Goal: Register for event/course

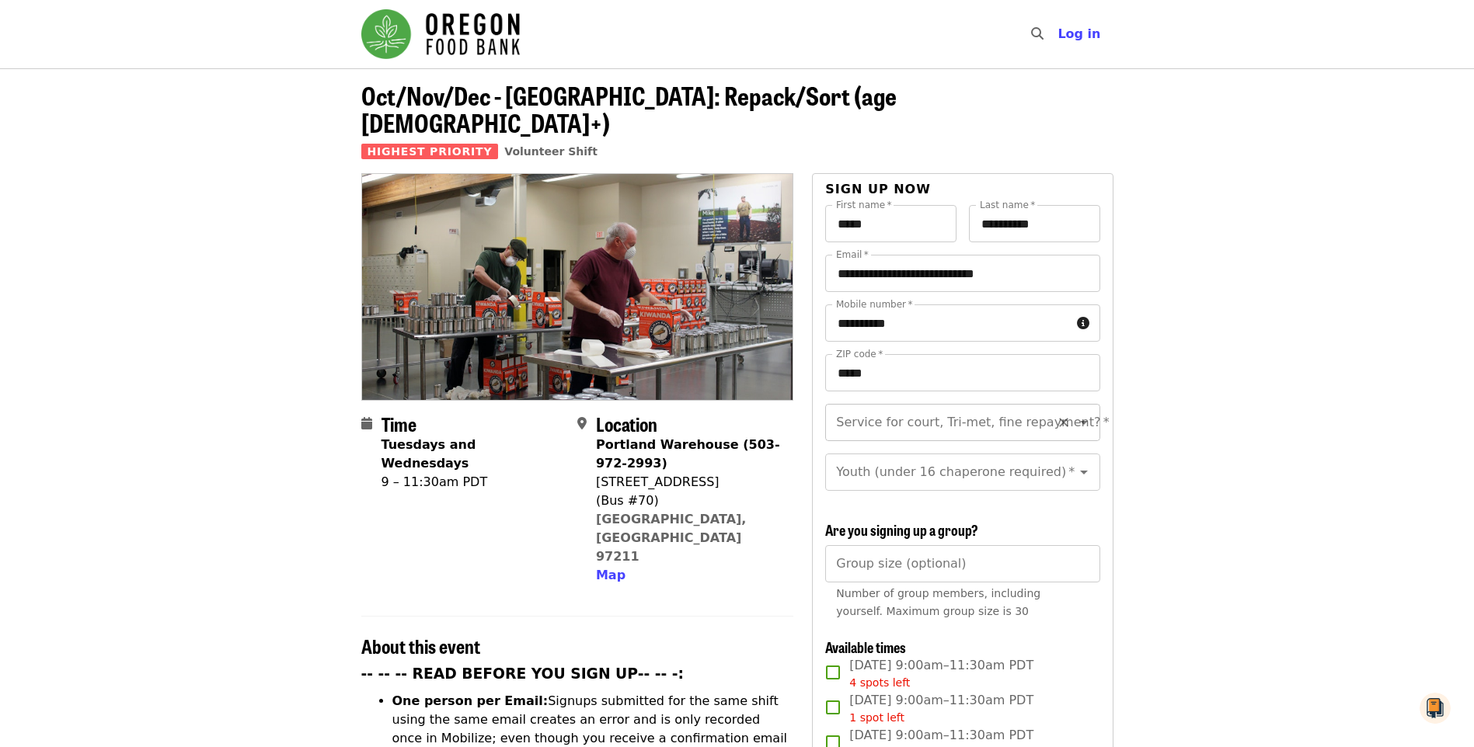
click at [1026, 408] on input "Service for court, Tri-met, fine repayment?   *" at bounding box center [943, 423] width 211 height 30
click at [848, 441] on li "No" at bounding box center [956, 437] width 263 height 28
type input "**"
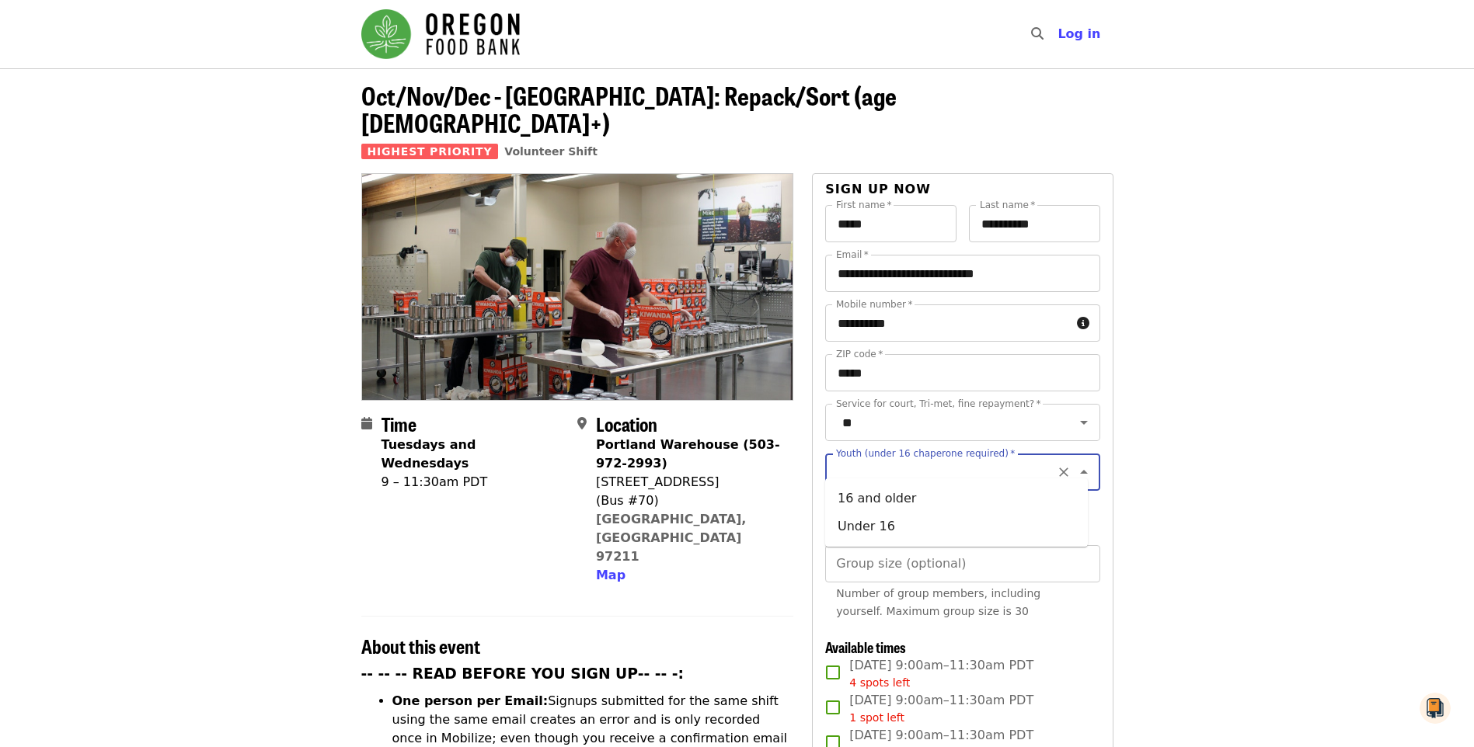
click at [1008, 458] on input "Youth (under 16 chaperone required)   *" at bounding box center [943, 473] width 211 height 30
click at [936, 496] on li "16 and older" at bounding box center [956, 499] width 263 height 28
type input "**********"
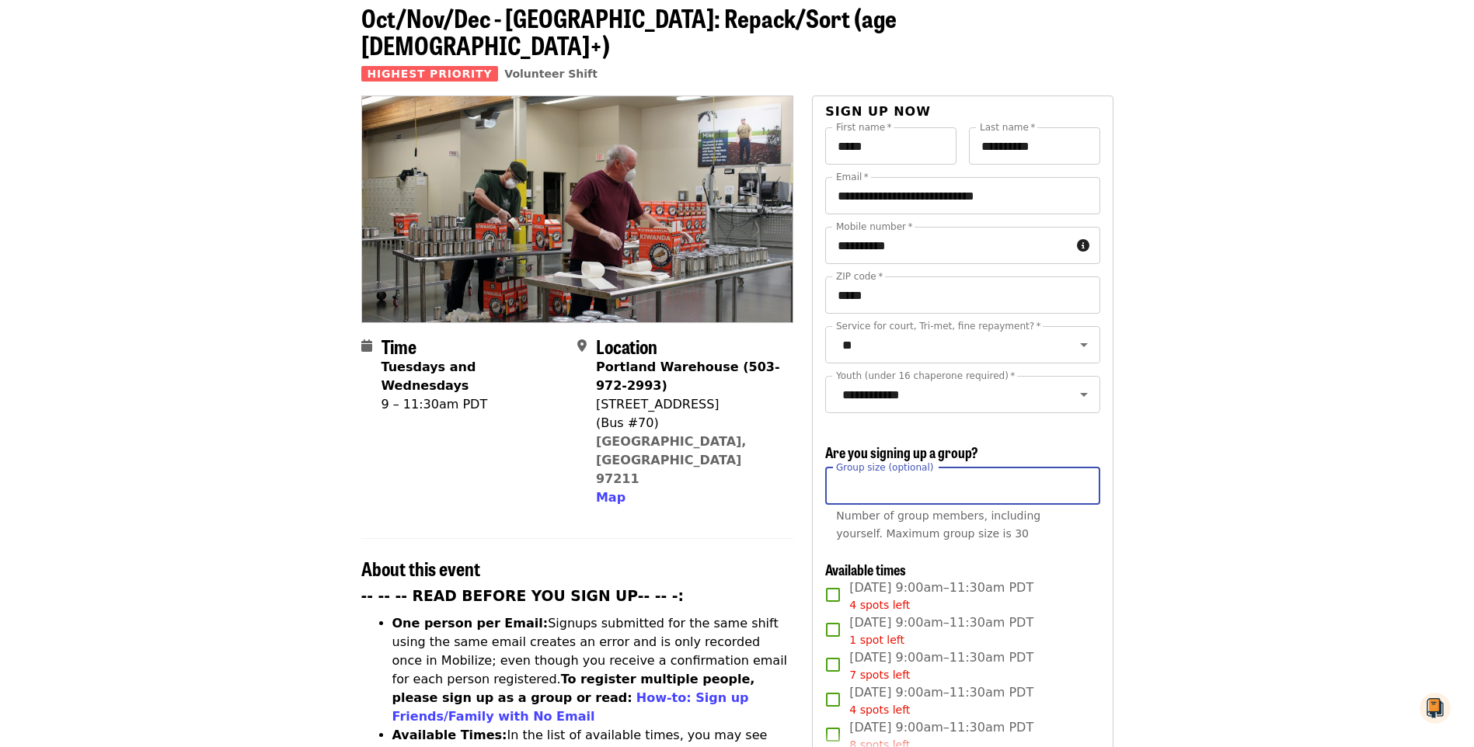
click at [1051, 479] on input "Group size (optional)" at bounding box center [962, 486] width 274 height 37
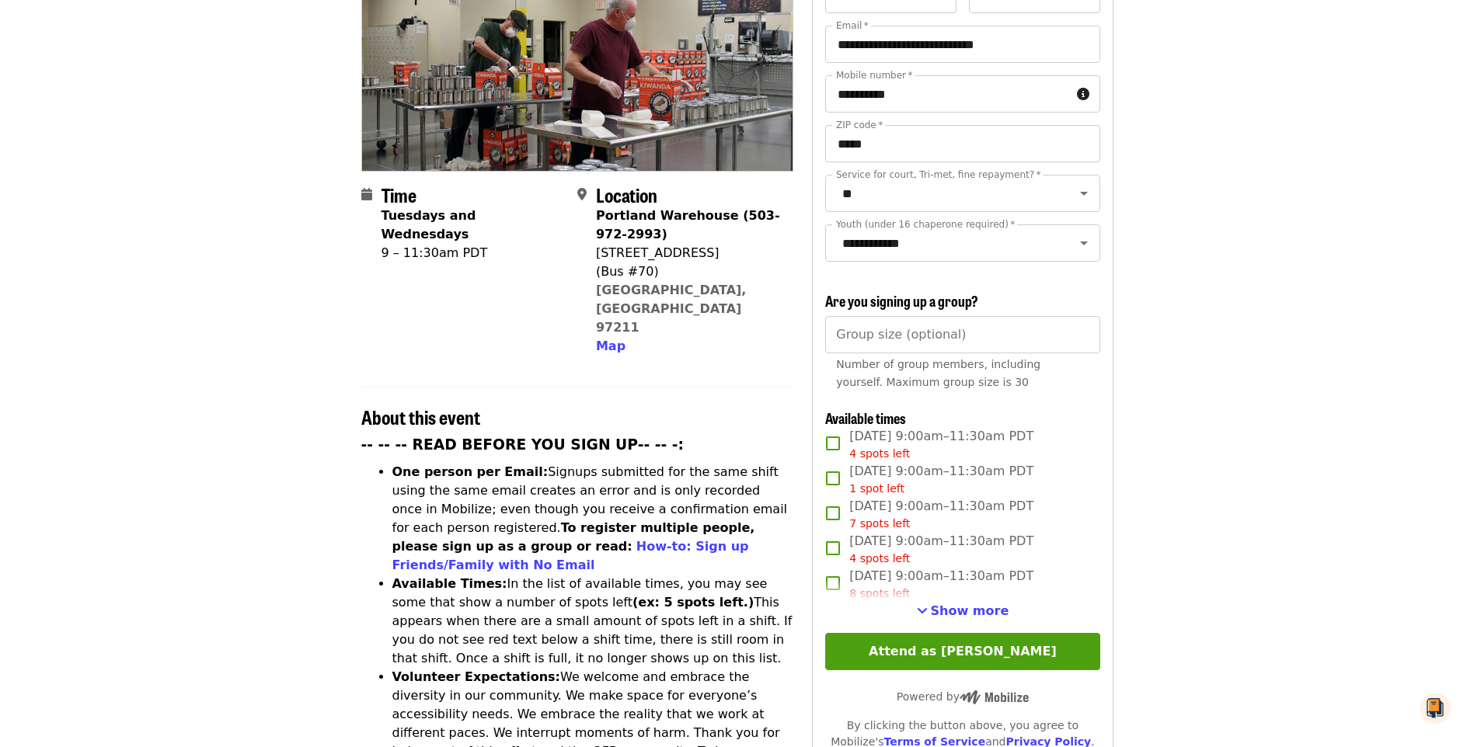
scroll to position [233, 0]
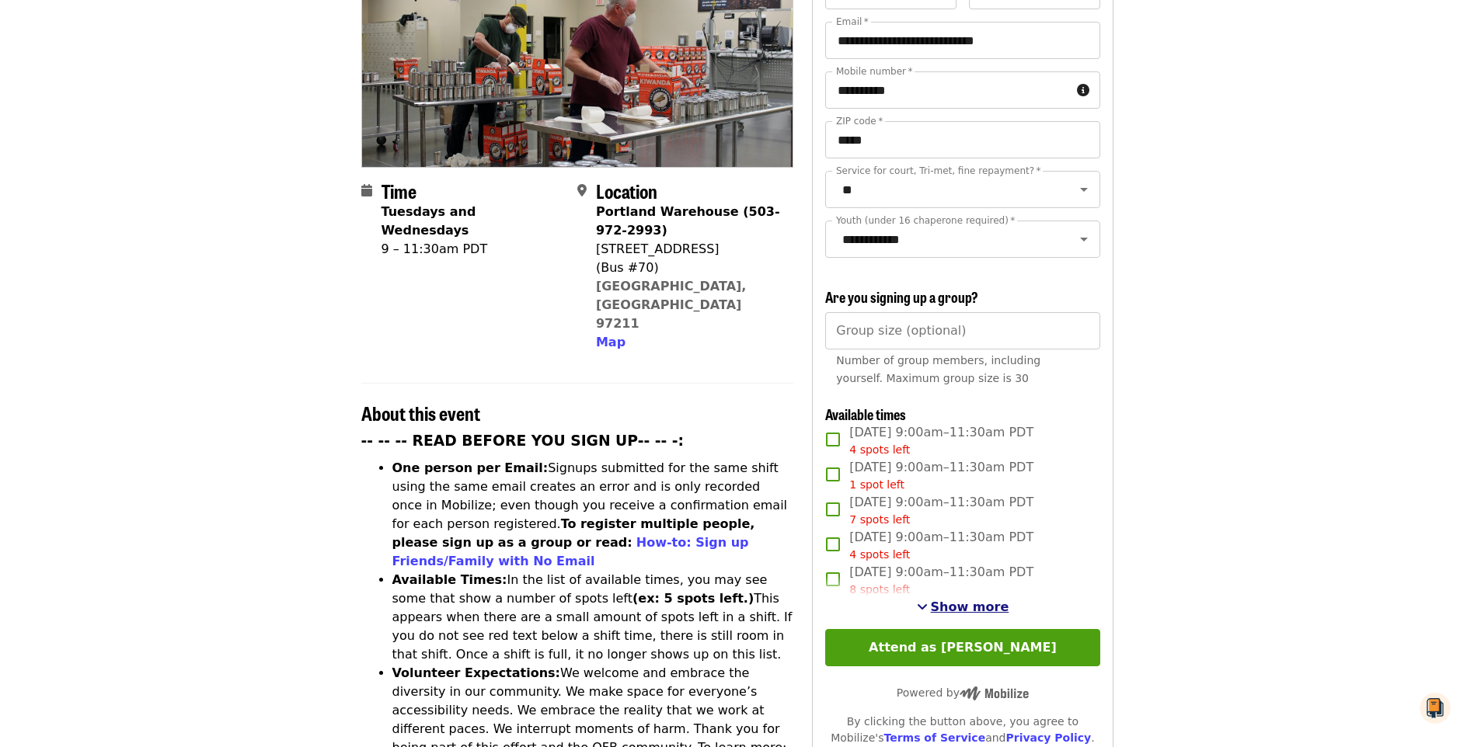
click at [987, 603] on span "Show more" at bounding box center [970, 607] width 78 height 15
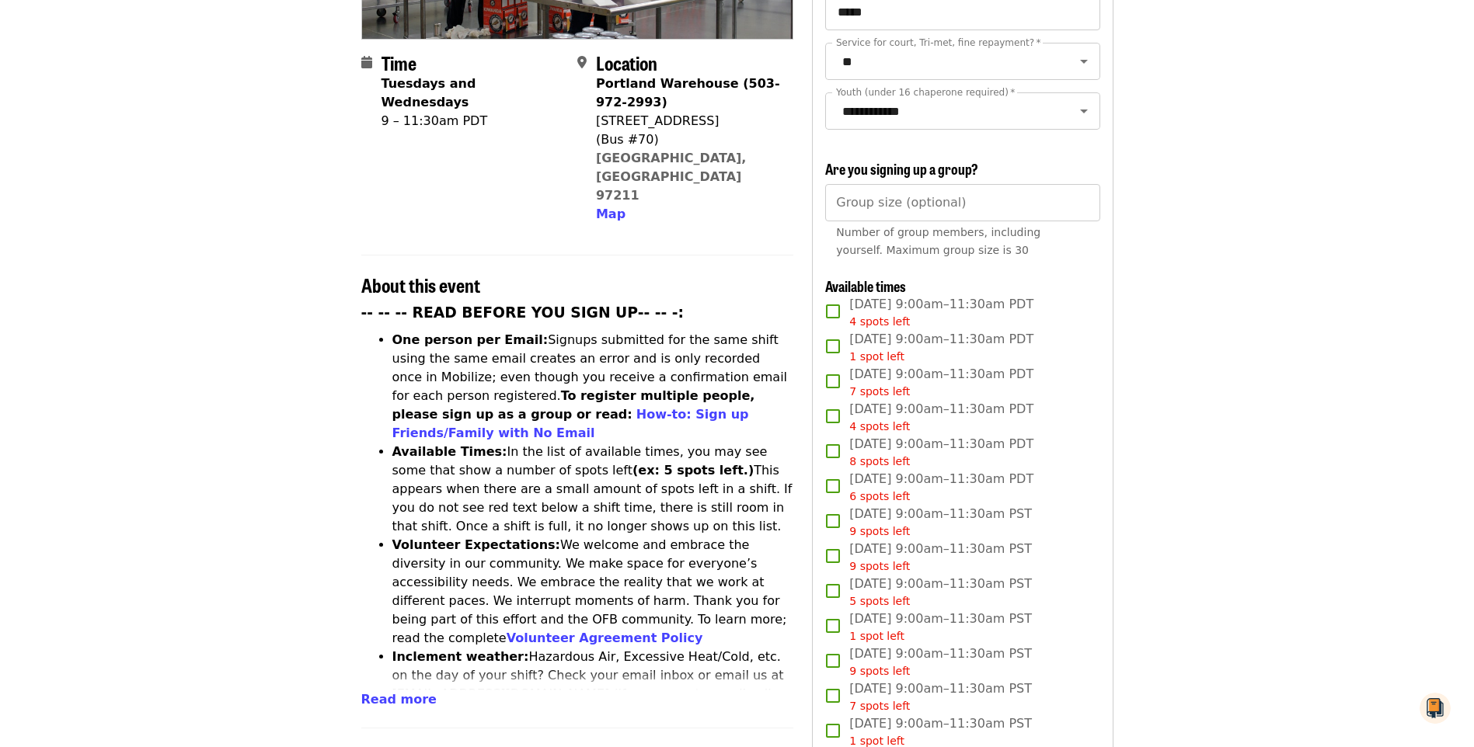
scroll to position [388, 0]
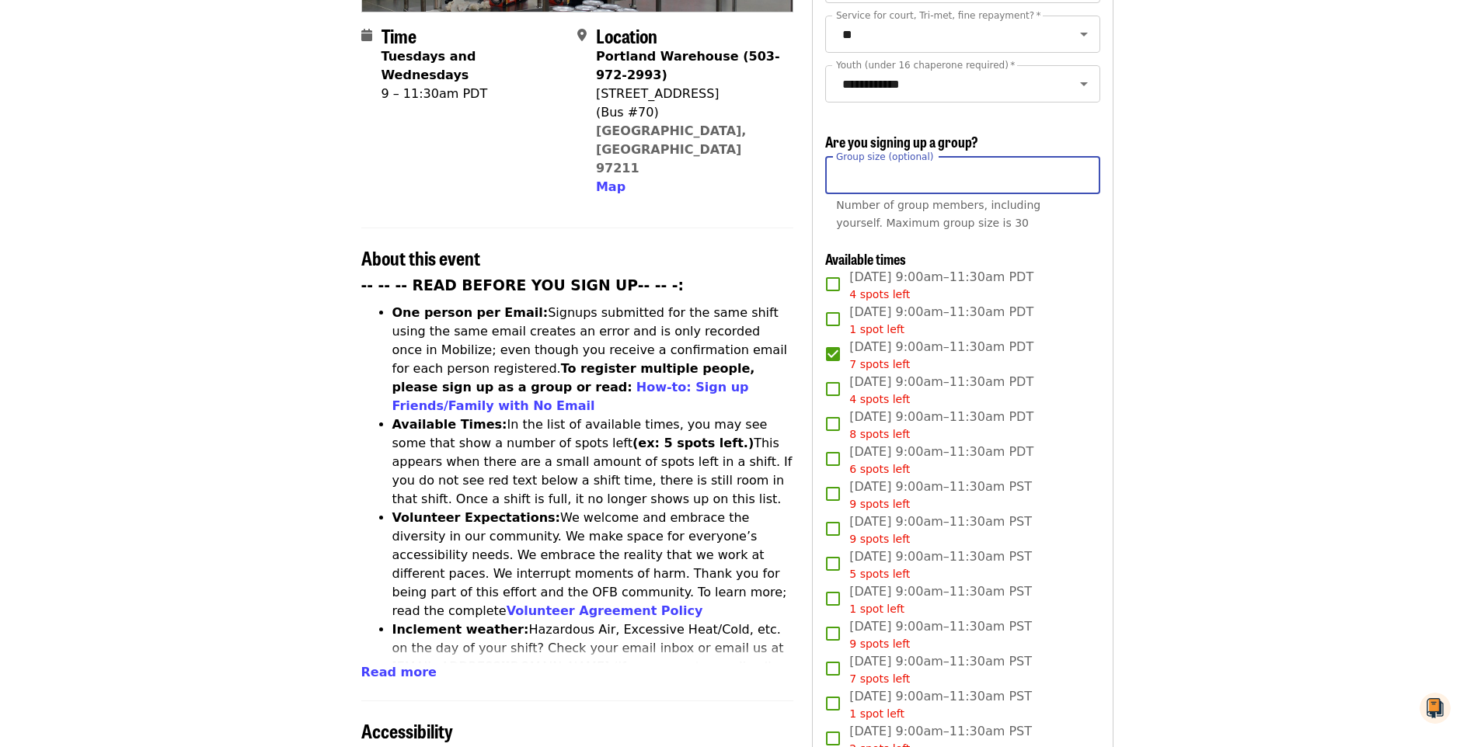
click at [938, 176] on input "Group size (optional)" at bounding box center [962, 175] width 274 height 37
click at [1083, 167] on input "*" at bounding box center [962, 175] width 274 height 37
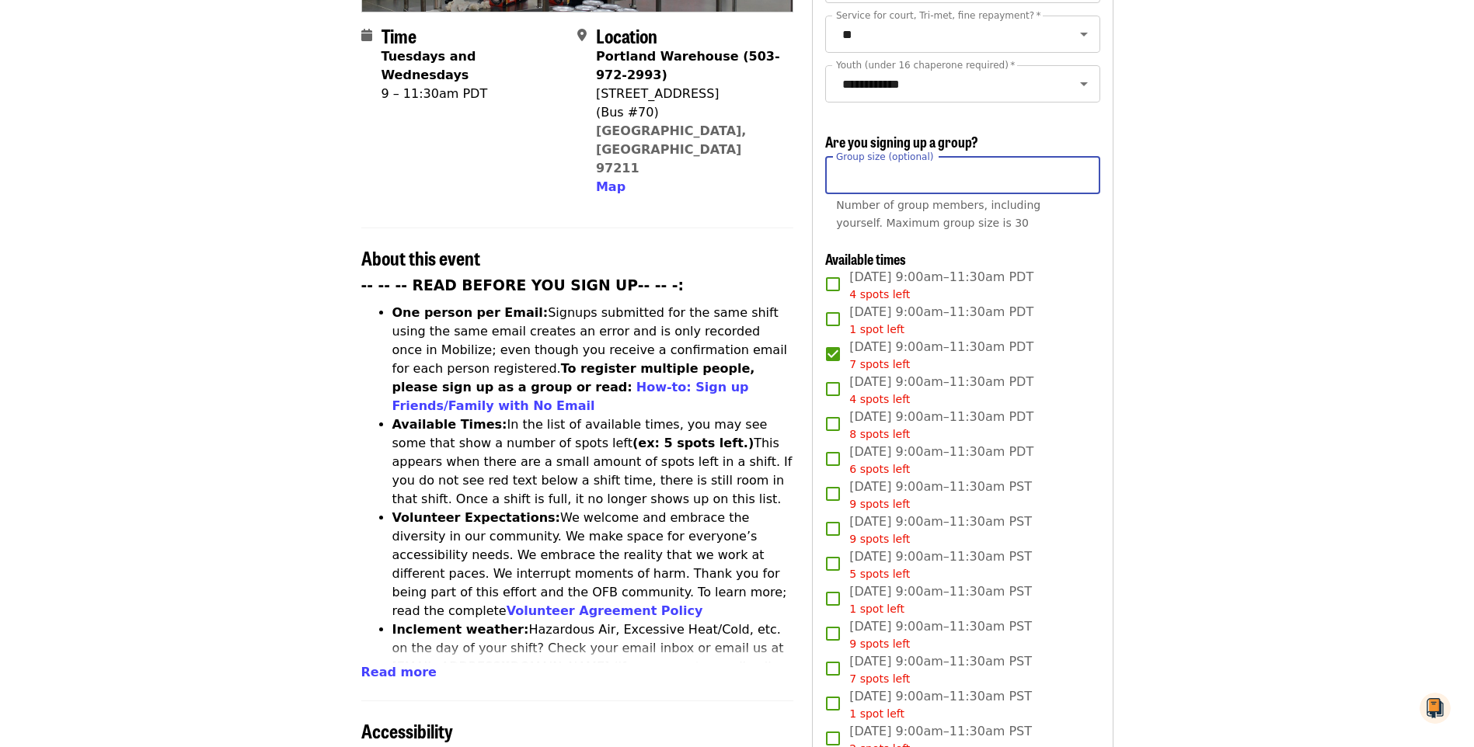
click at [1083, 167] on input "*" at bounding box center [962, 175] width 274 height 37
click at [1119, 294] on div "Time Tuesdays and Wednesdays 9 – 11:30am PDT Location Portland Warehouse (503-9…" at bounding box center [737, 598] width 777 height 1627
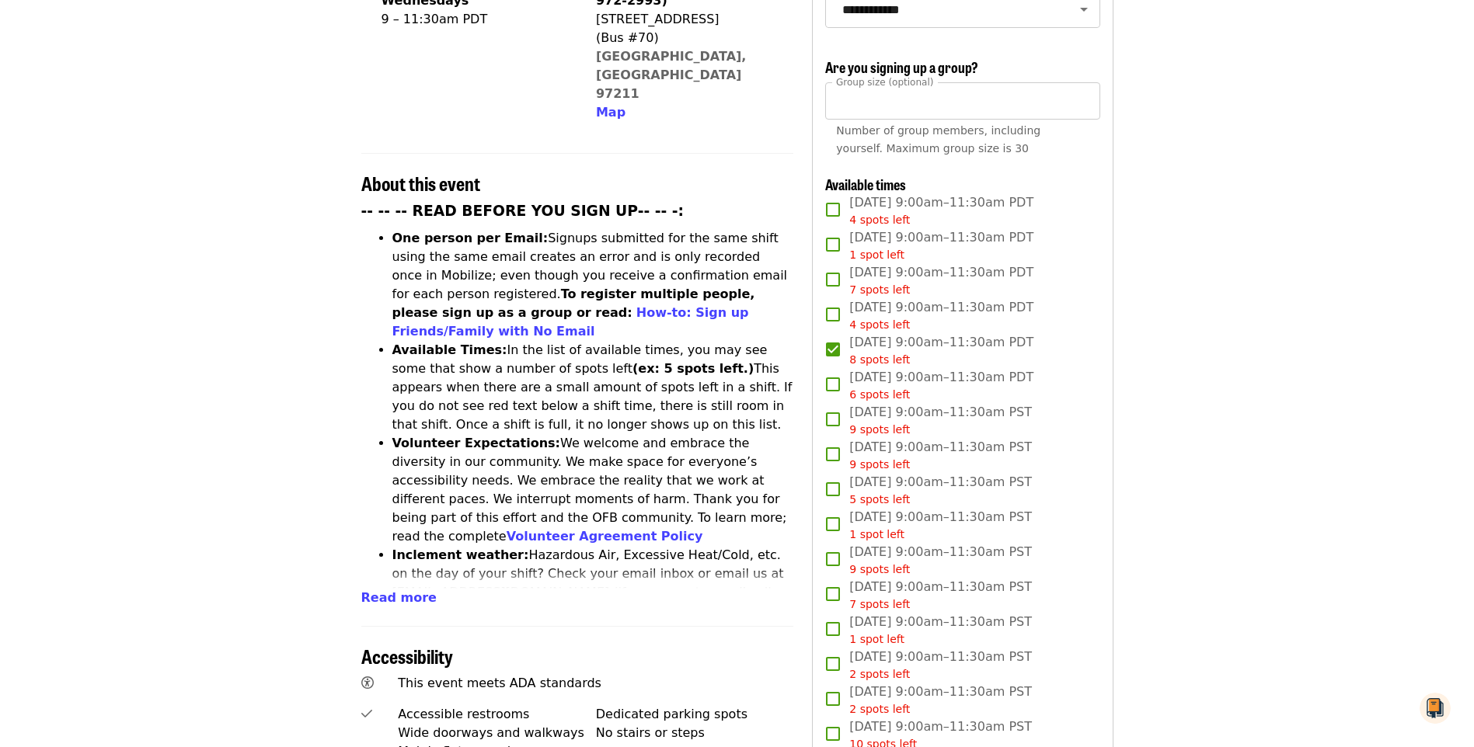
scroll to position [466, 0]
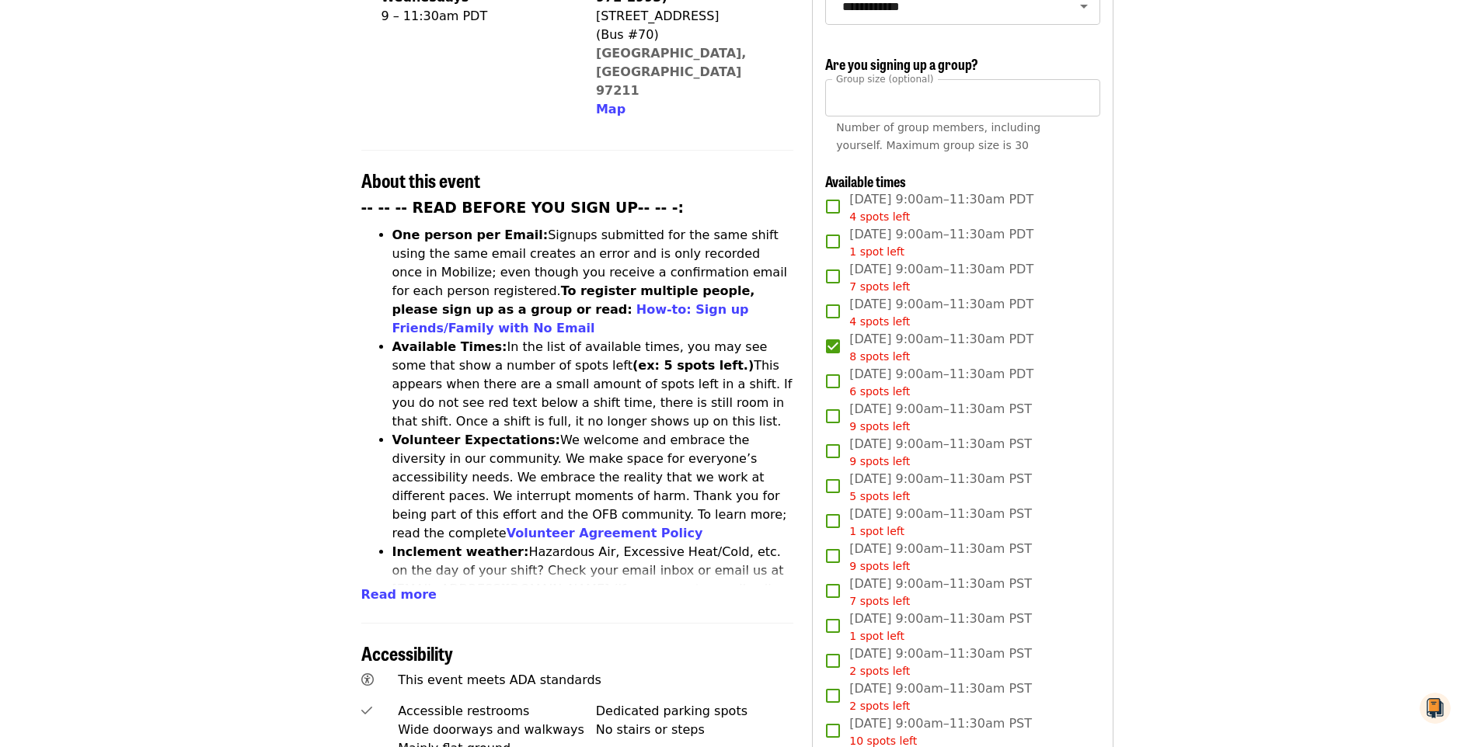
click at [918, 113] on div "Group size (optional) * Group size (optional) Number of group members, includin…" at bounding box center [962, 120] width 274 height 82
click at [914, 100] on input "*" at bounding box center [962, 97] width 274 height 37
type input "*"
click at [1082, 90] on input "*" at bounding box center [962, 97] width 274 height 37
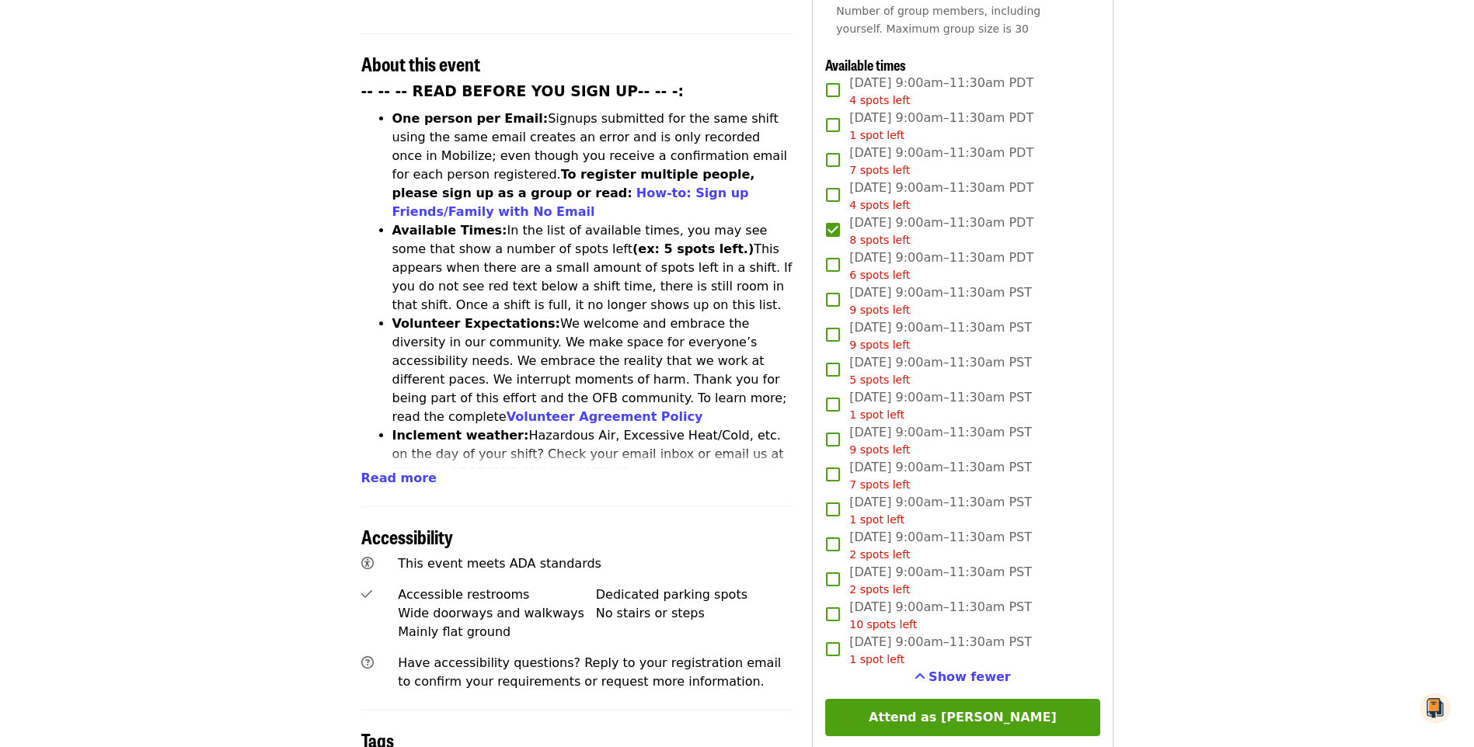
scroll to position [622, 0]
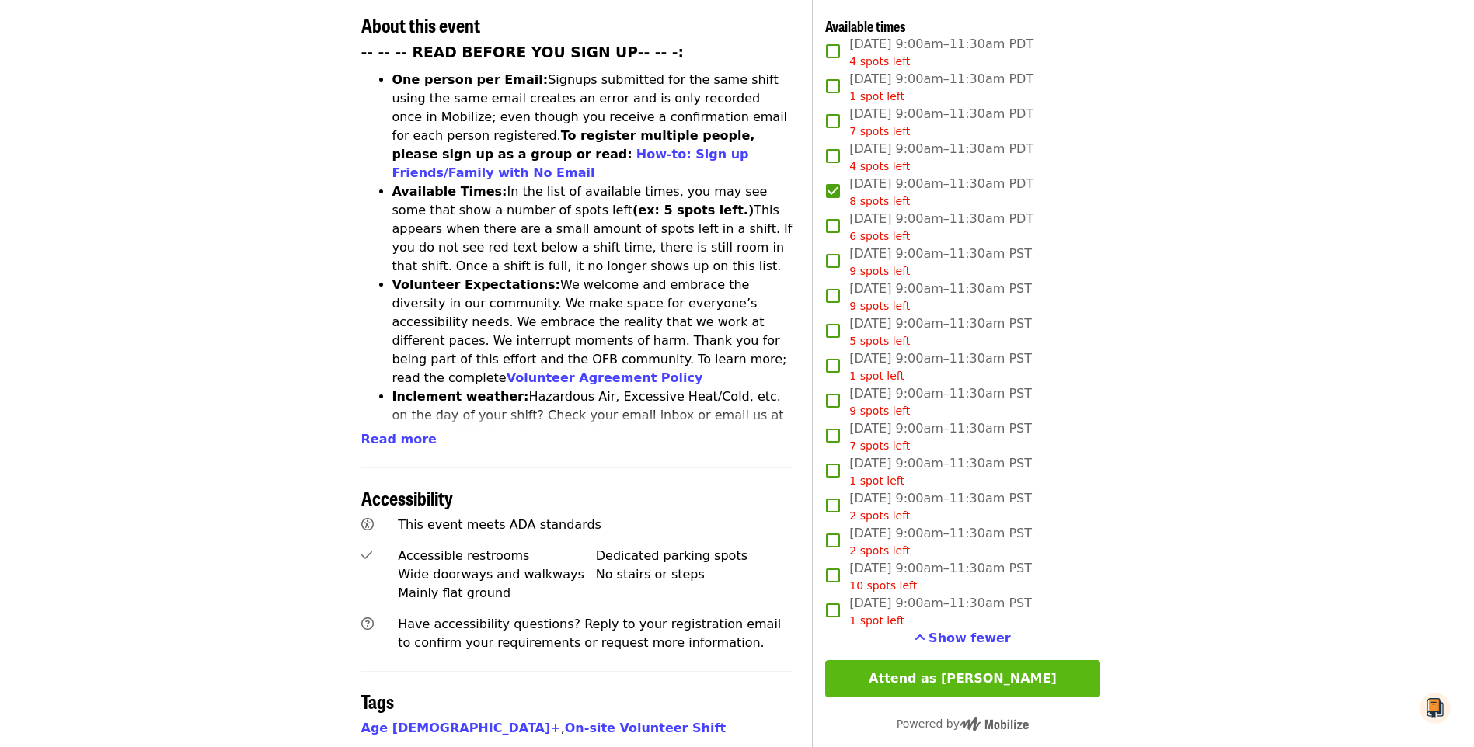
click at [1005, 674] on button "Attend as Traci" at bounding box center [962, 678] width 274 height 37
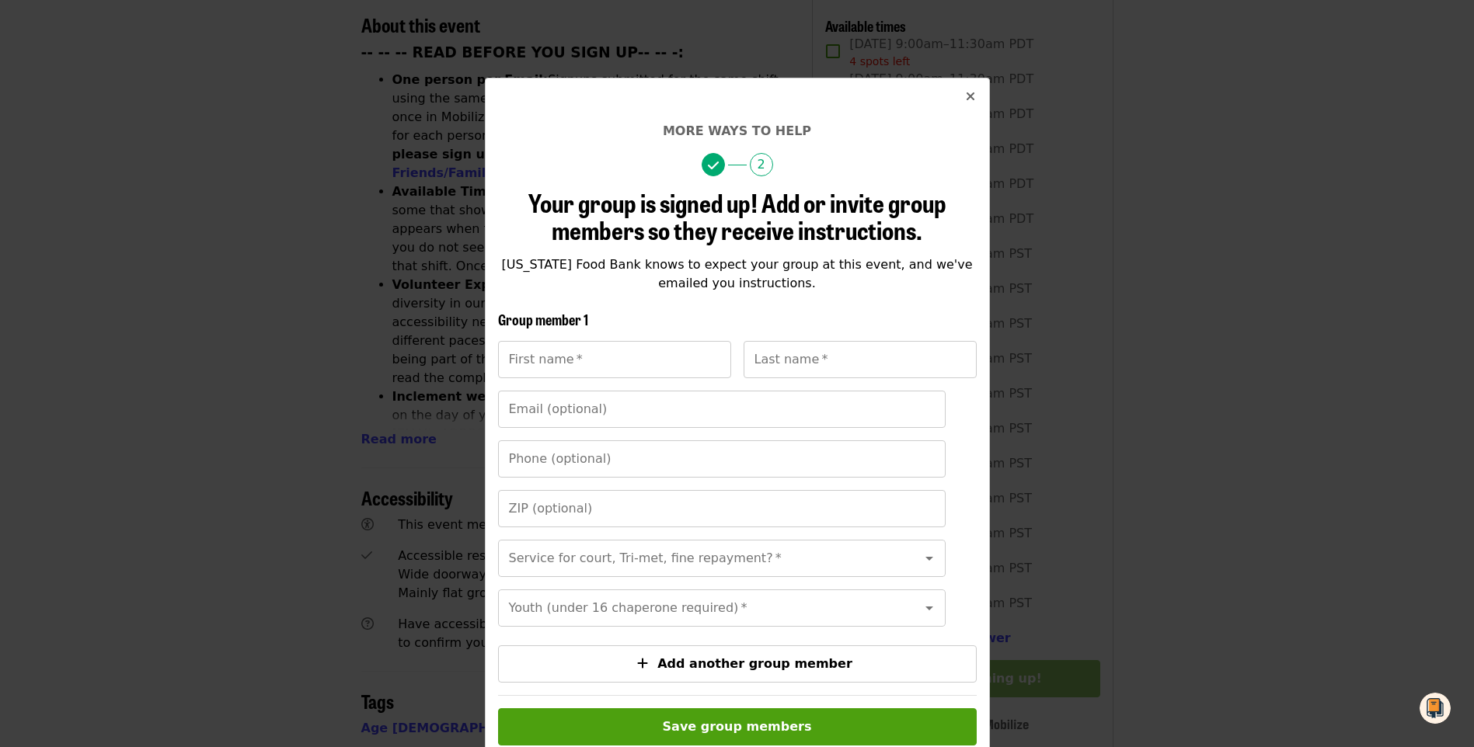
click at [966, 94] on icon "times icon" at bounding box center [970, 96] width 9 height 15
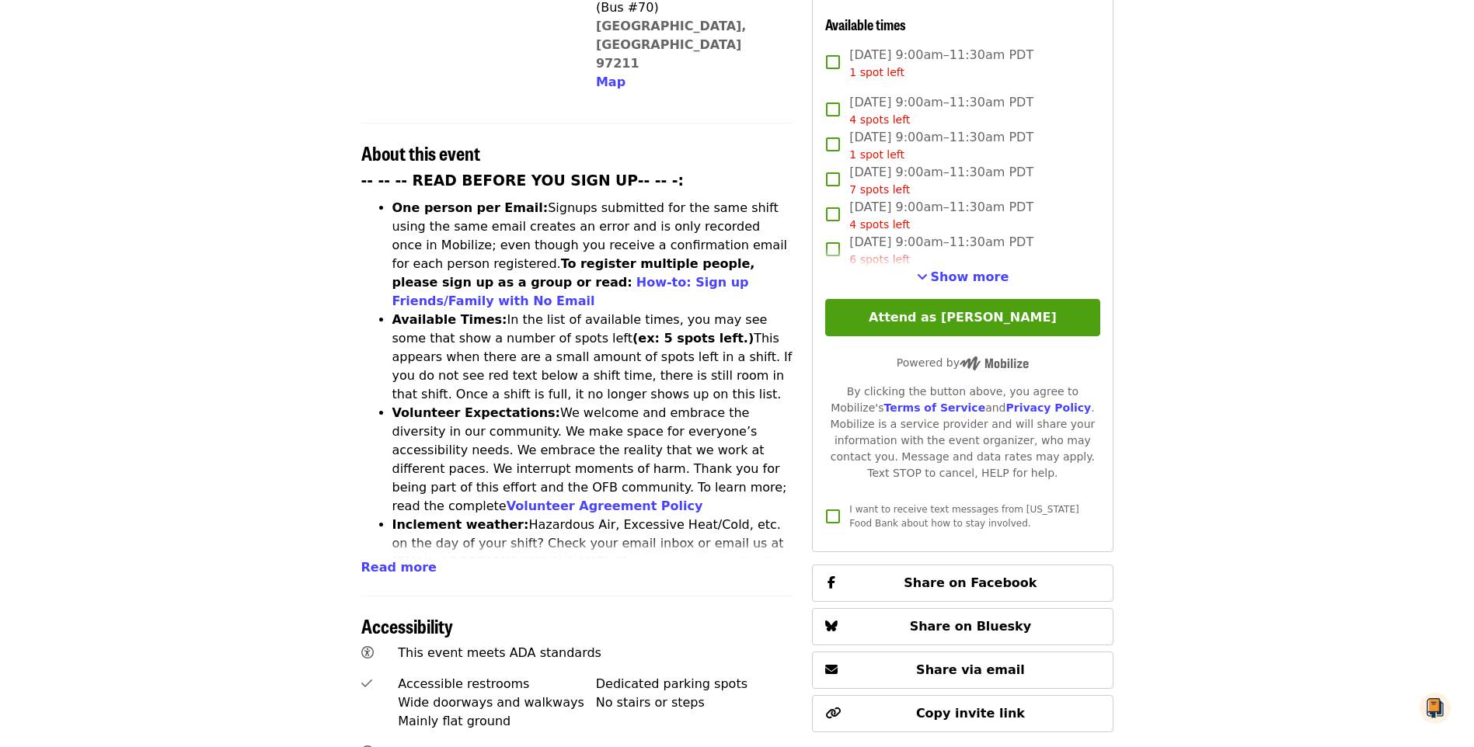
scroll to position [544, 0]
